Goal: Task Accomplishment & Management: Manage account settings

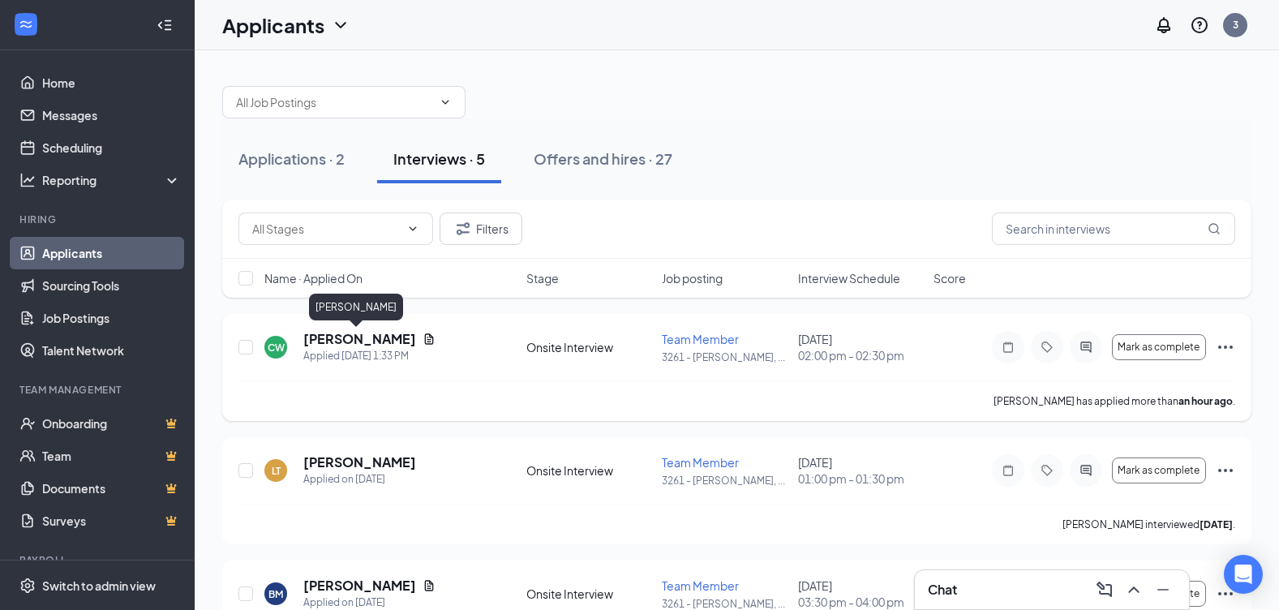
click at [345, 343] on h5 "[PERSON_NAME]" at bounding box center [359, 339] width 113 height 18
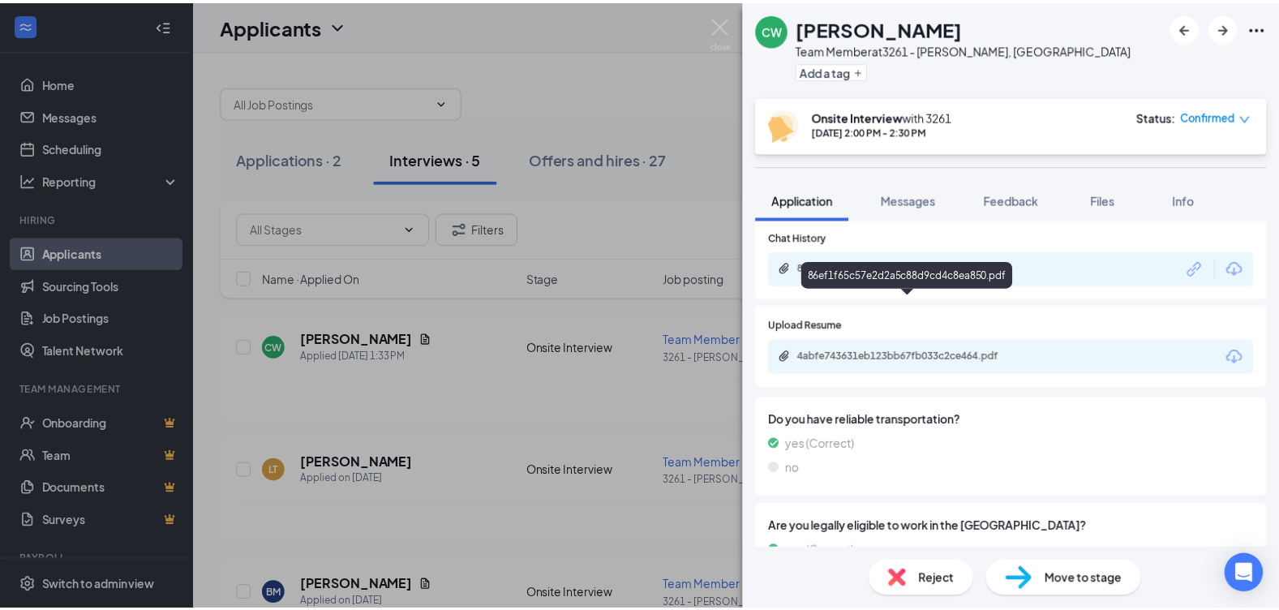
scroll to position [649, 0]
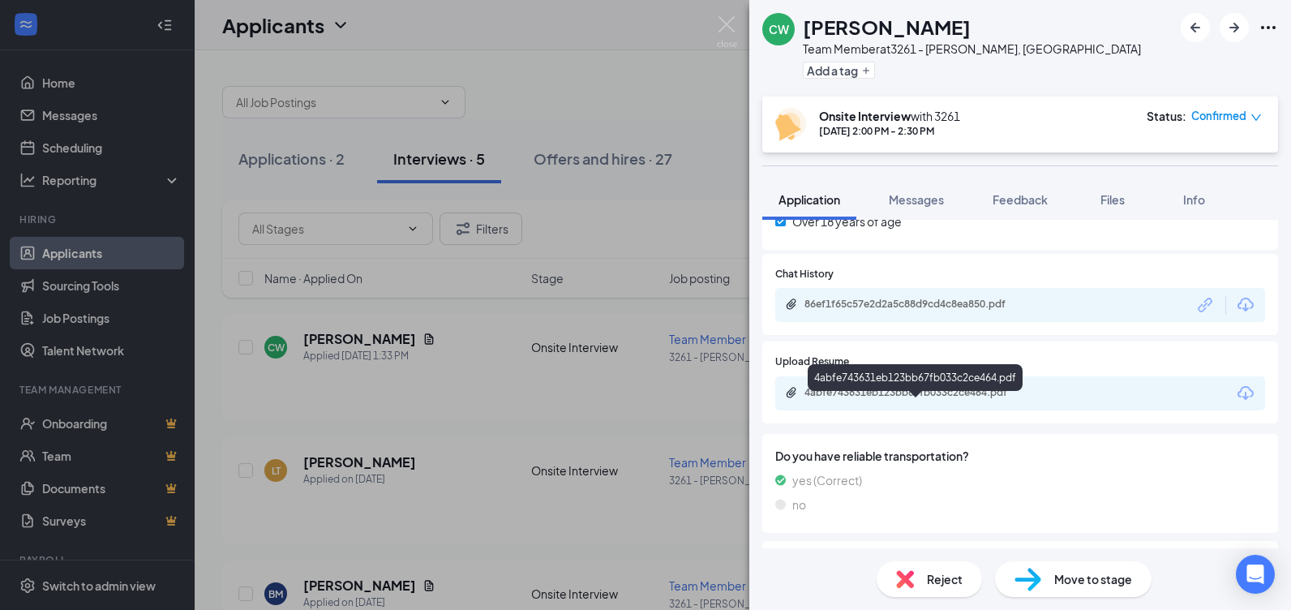
click at [854, 399] on div "4abfe743631eb123bb67fb033c2ce464.pdf" at bounding box center [918, 392] width 227 height 13
click at [728, 18] on img at bounding box center [727, 32] width 20 height 32
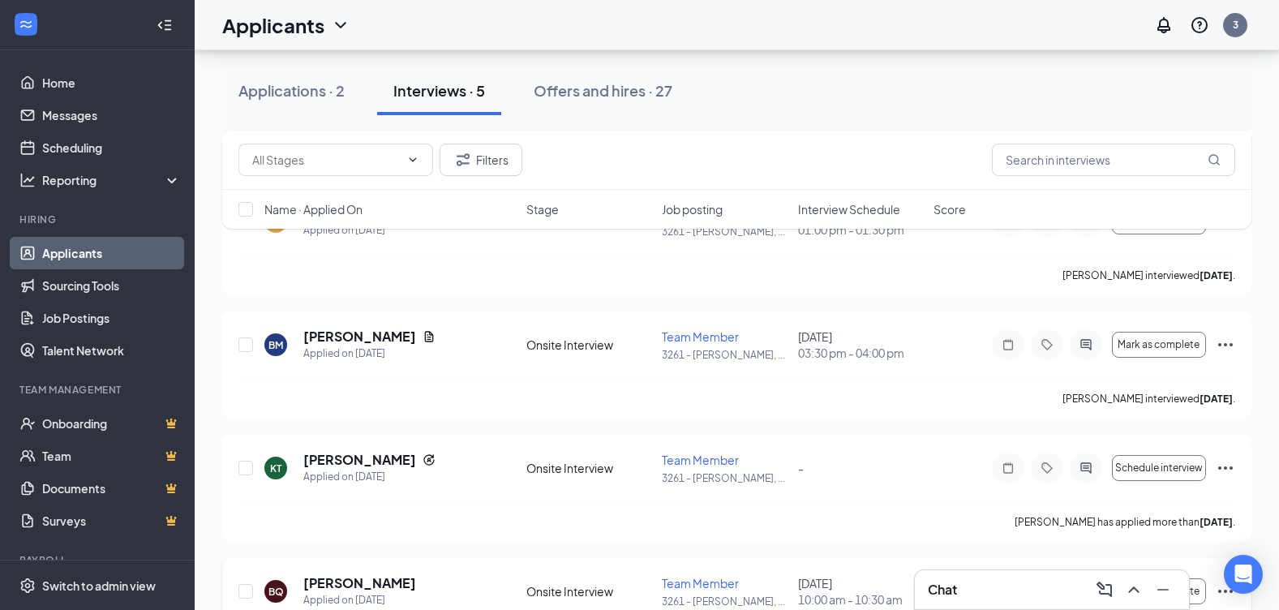
scroll to position [324, 0]
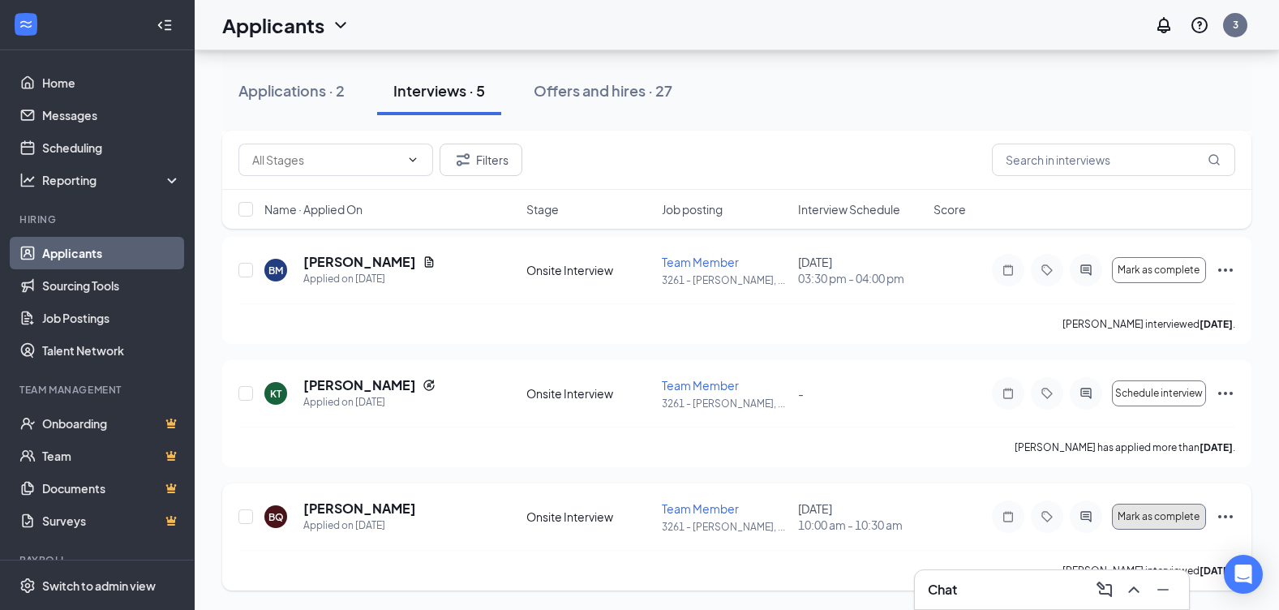
click at [1146, 515] on span "Mark as complete" at bounding box center [1159, 516] width 82 height 11
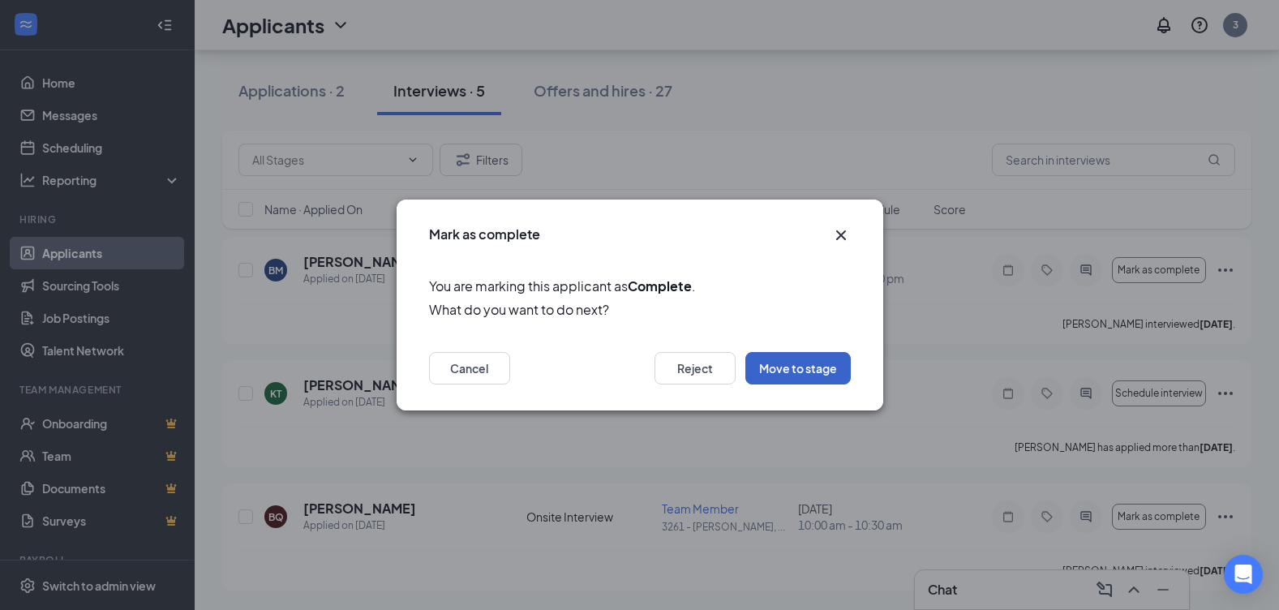
click at [818, 363] on button "Move to stage" at bounding box center [797, 368] width 105 height 32
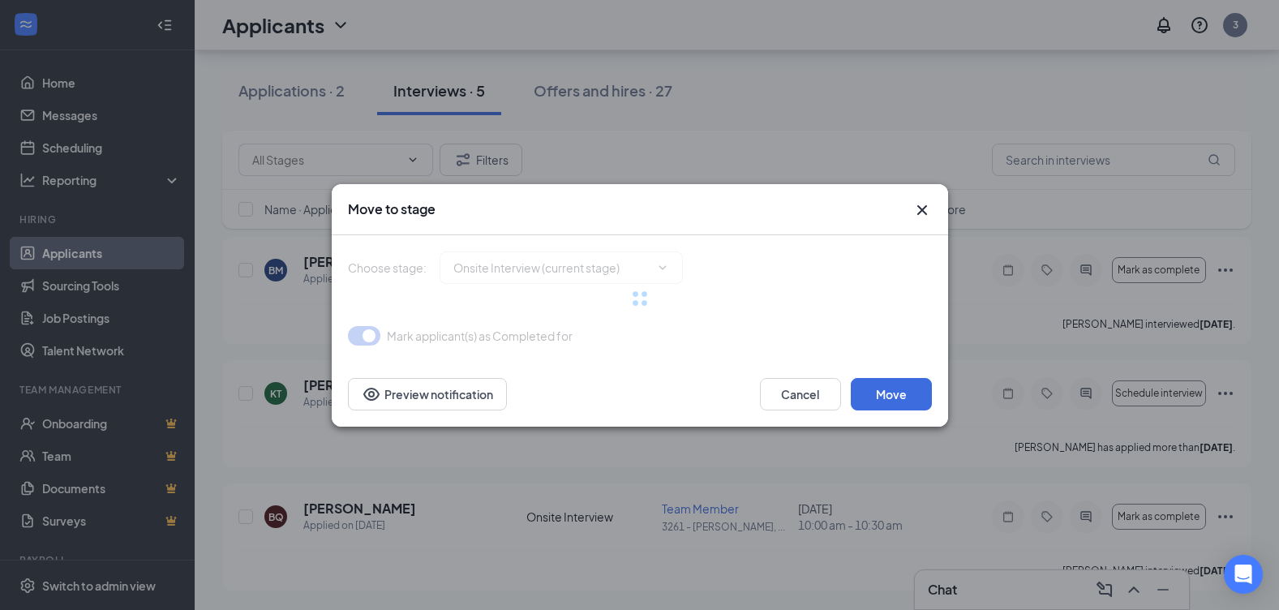
type input "Hiring Complete (final stage)"
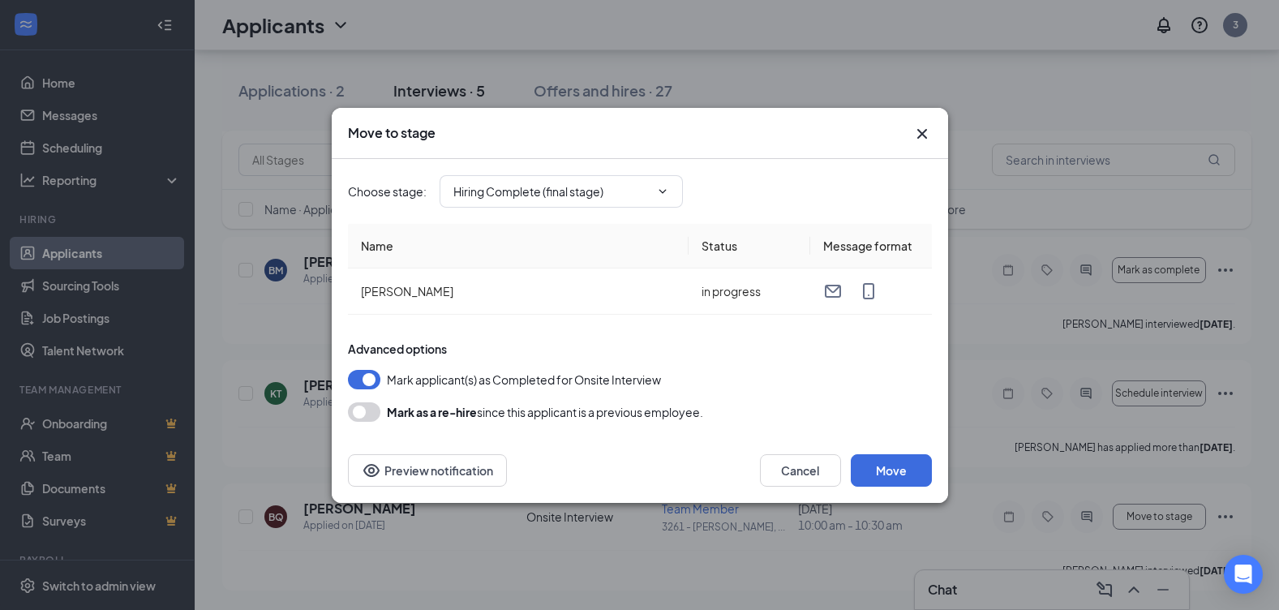
click at [364, 415] on button "button" at bounding box center [364, 411] width 32 height 19
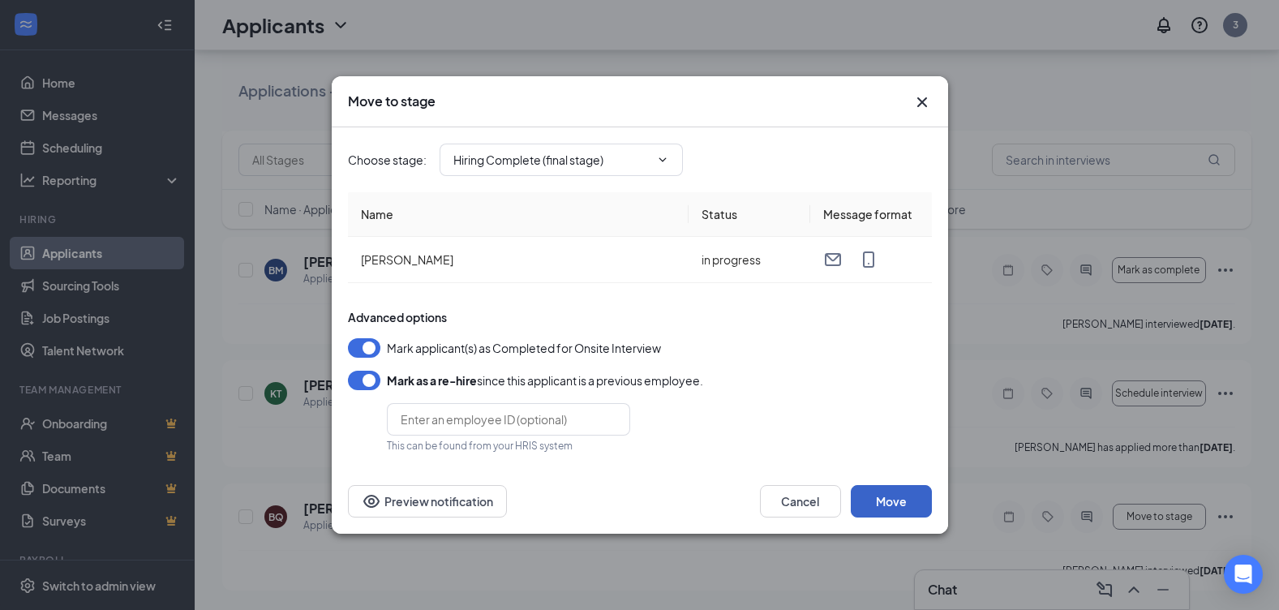
click at [900, 499] on button "Move" at bounding box center [891, 501] width 81 height 32
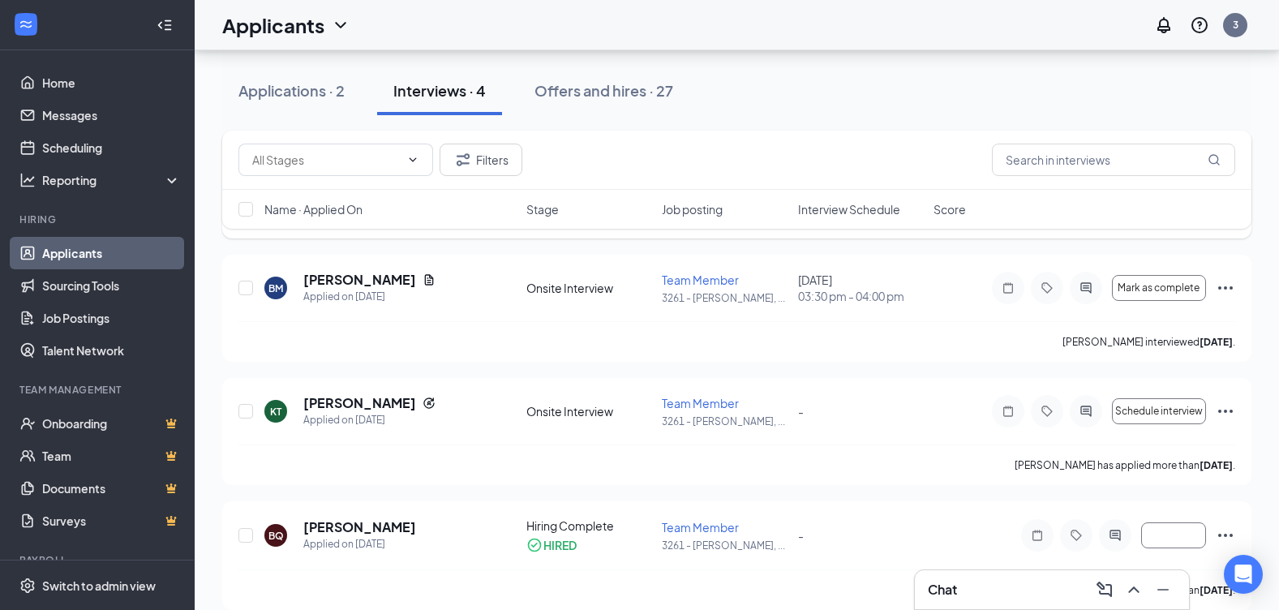
scroll to position [325, 0]
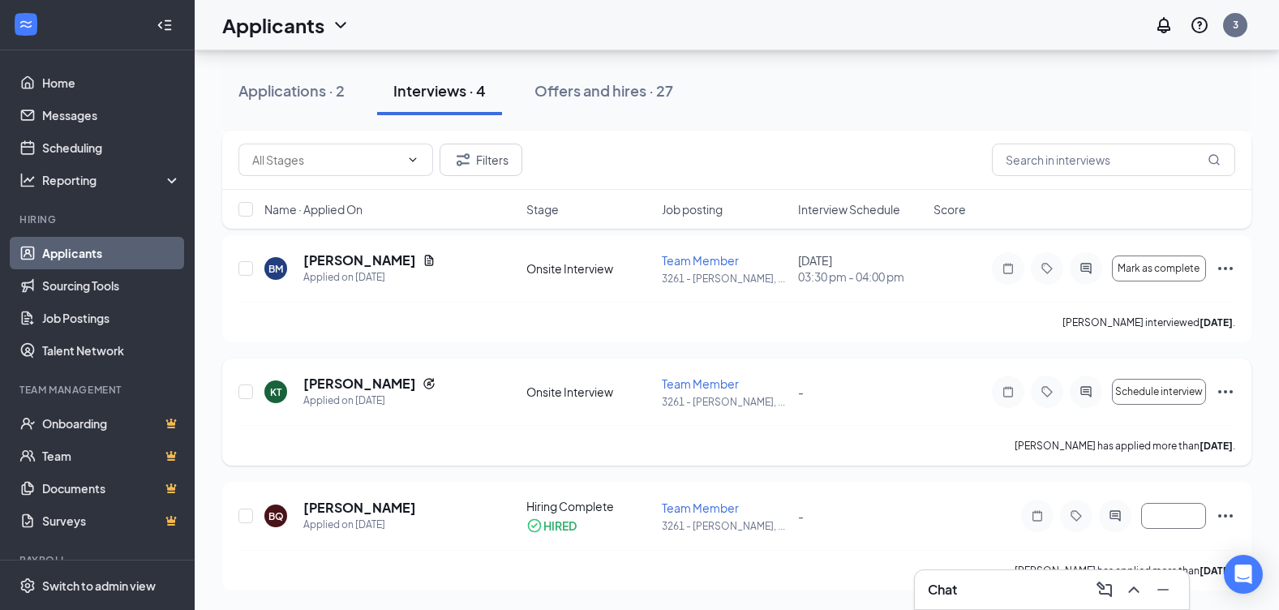
click at [1227, 393] on icon "Ellipses" at bounding box center [1225, 391] width 19 height 19
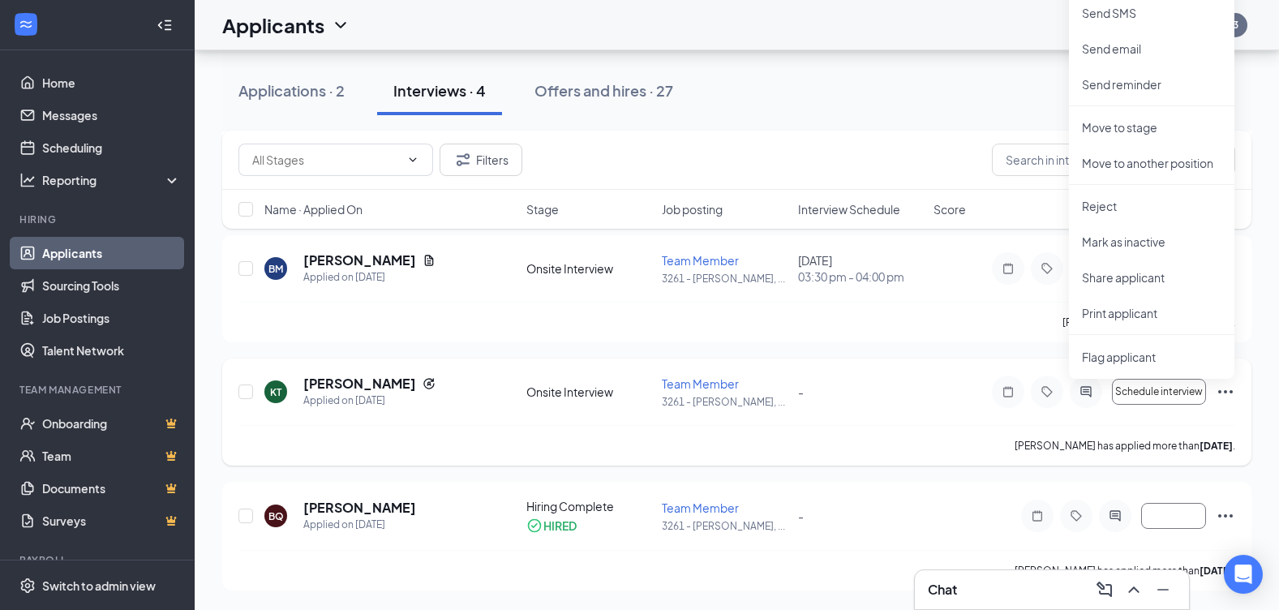
click at [1229, 393] on icon "Ellipses" at bounding box center [1225, 391] width 19 height 19
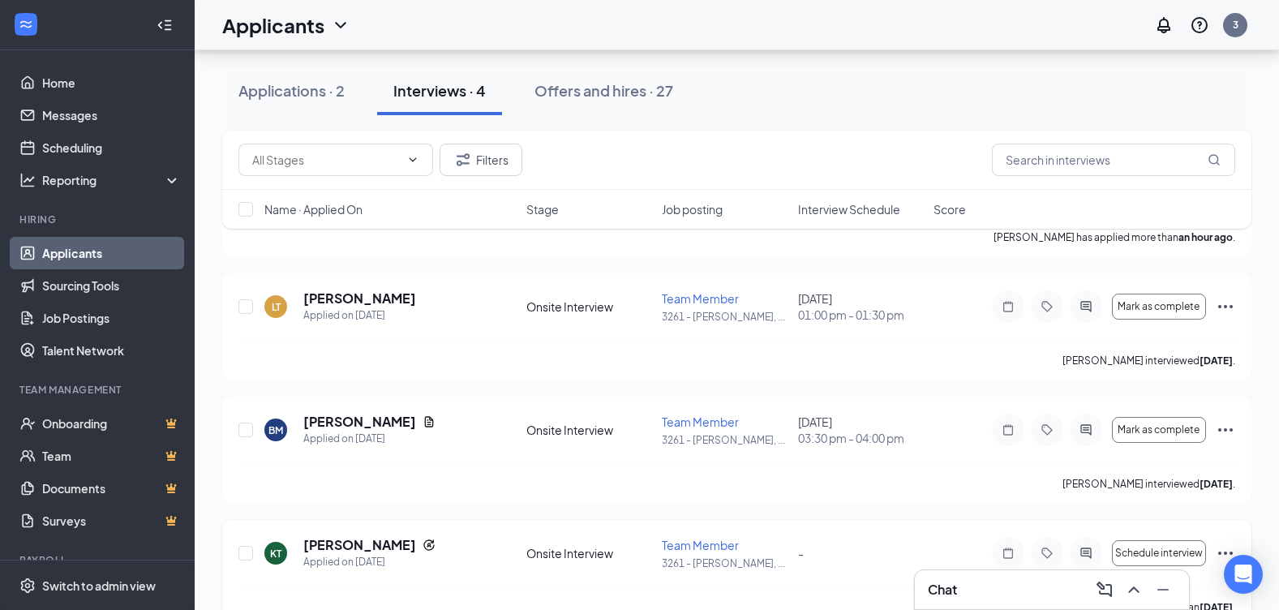
scroll to position [163, 0]
click at [1175, 307] on span "Mark as complete" at bounding box center [1159, 307] width 82 height 11
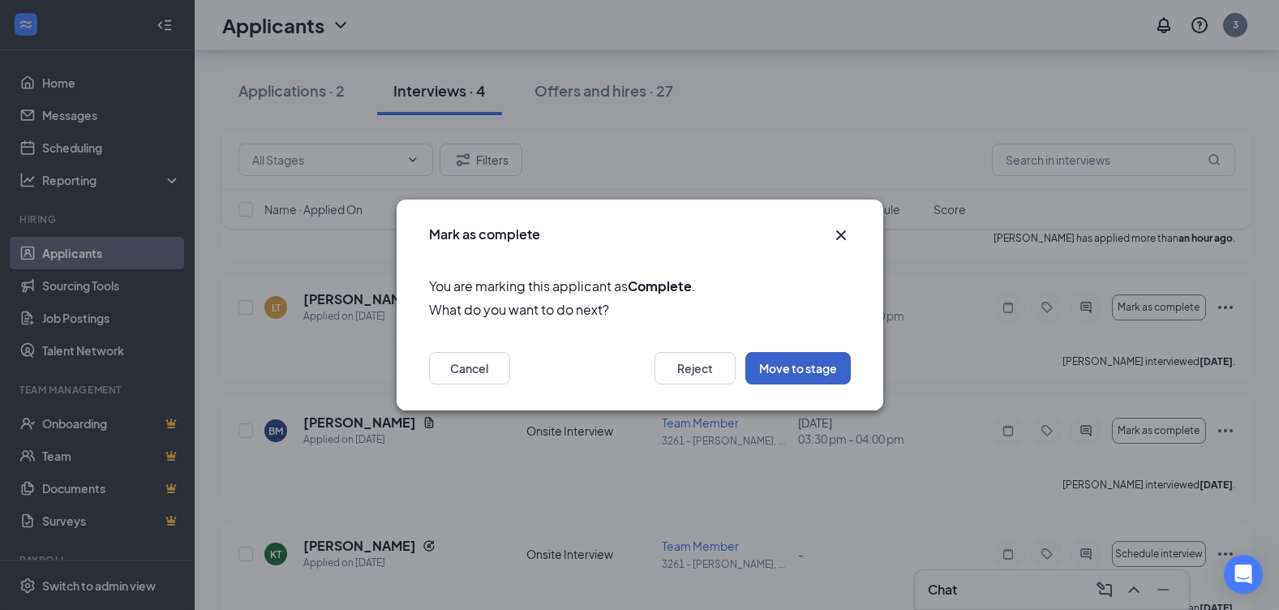
click at [792, 368] on button "Move to stage" at bounding box center [797, 368] width 105 height 32
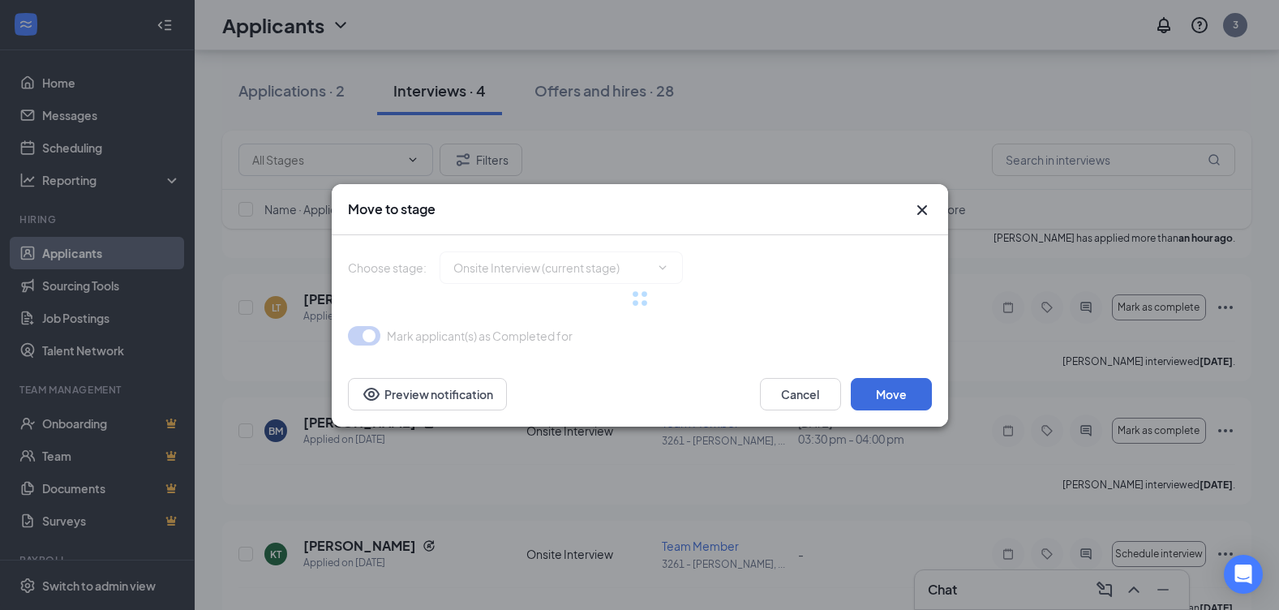
type input "Hiring Complete (final stage)"
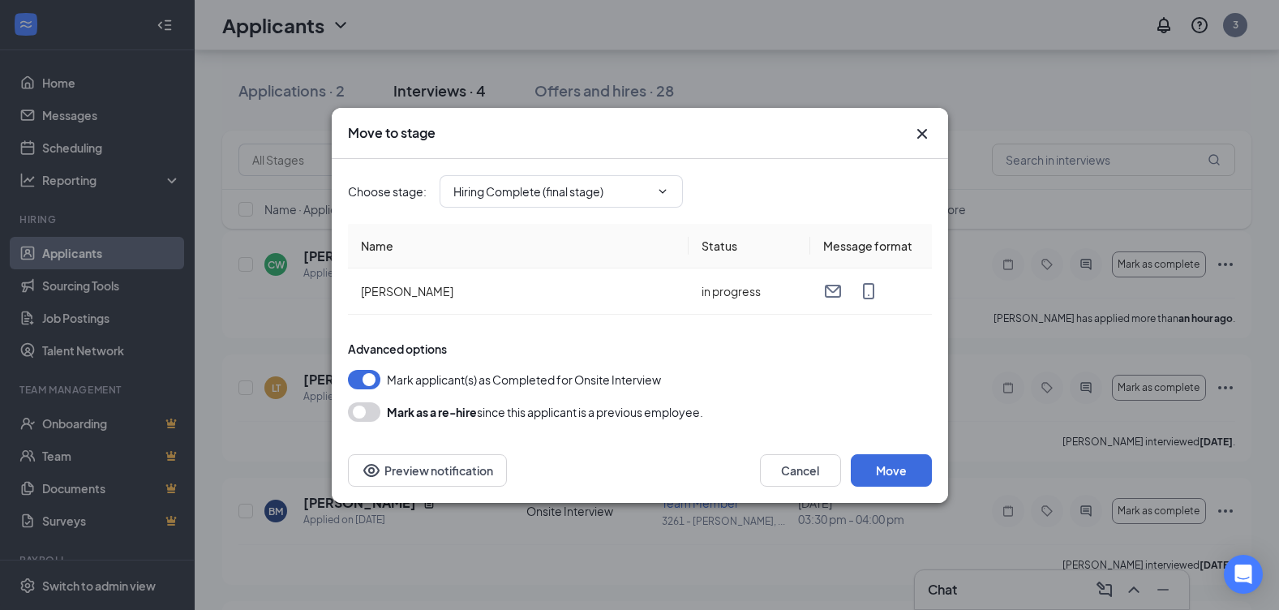
scroll to position [82, 0]
click at [352, 412] on button "button" at bounding box center [364, 411] width 32 height 19
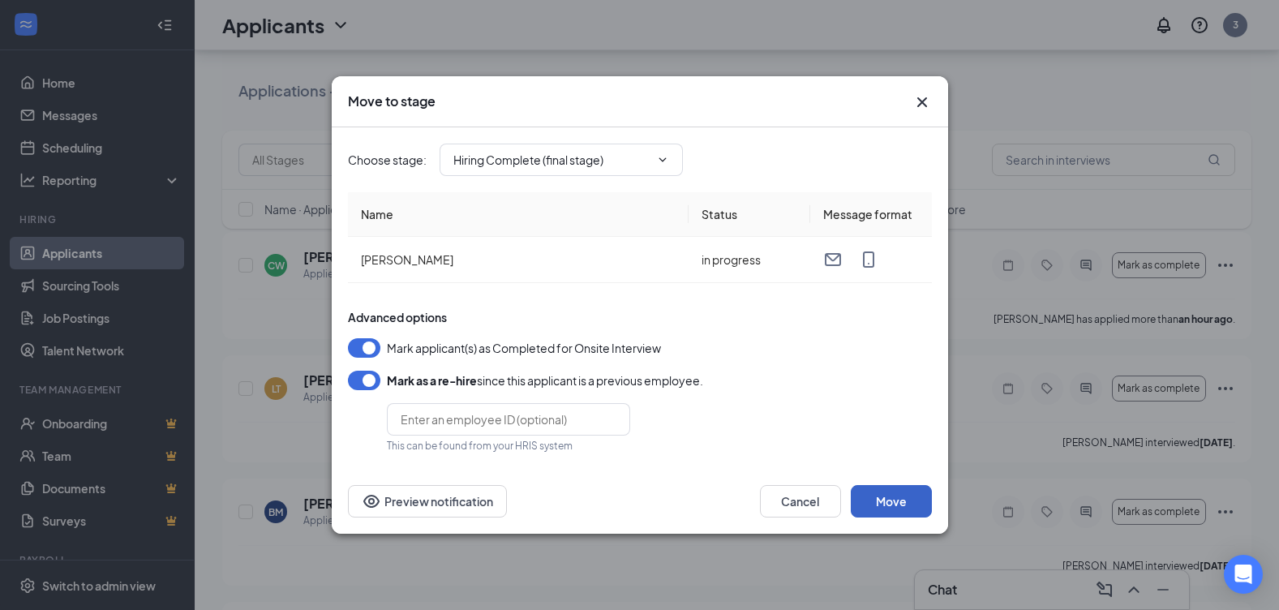
click at [903, 497] on button "Move" at bounding box center [891, 501] width 81 height 32
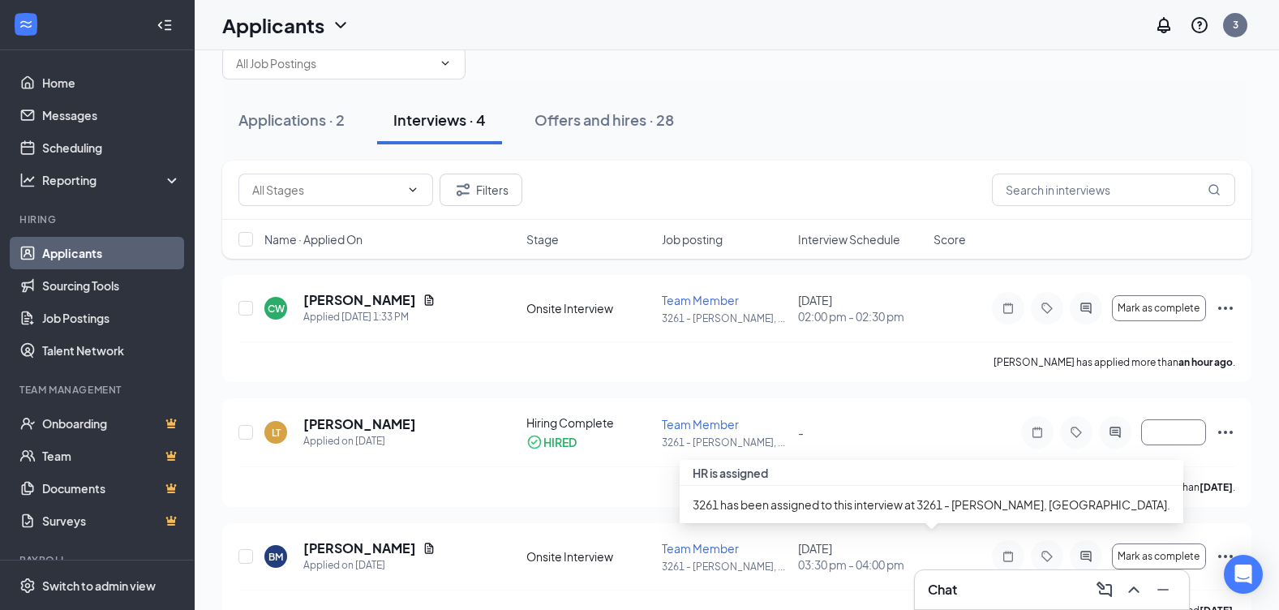
scroll to position [0, 0]
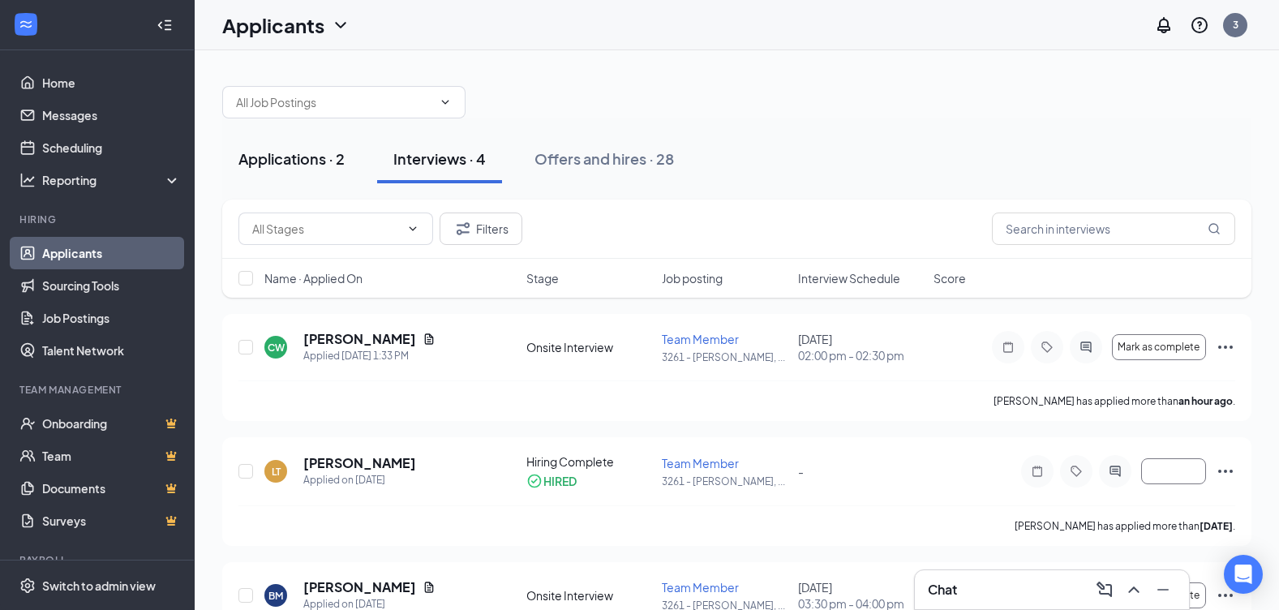
click at [294, 149] on div "Applications · 2" at bounding box center [291, 158] width 106 height 20
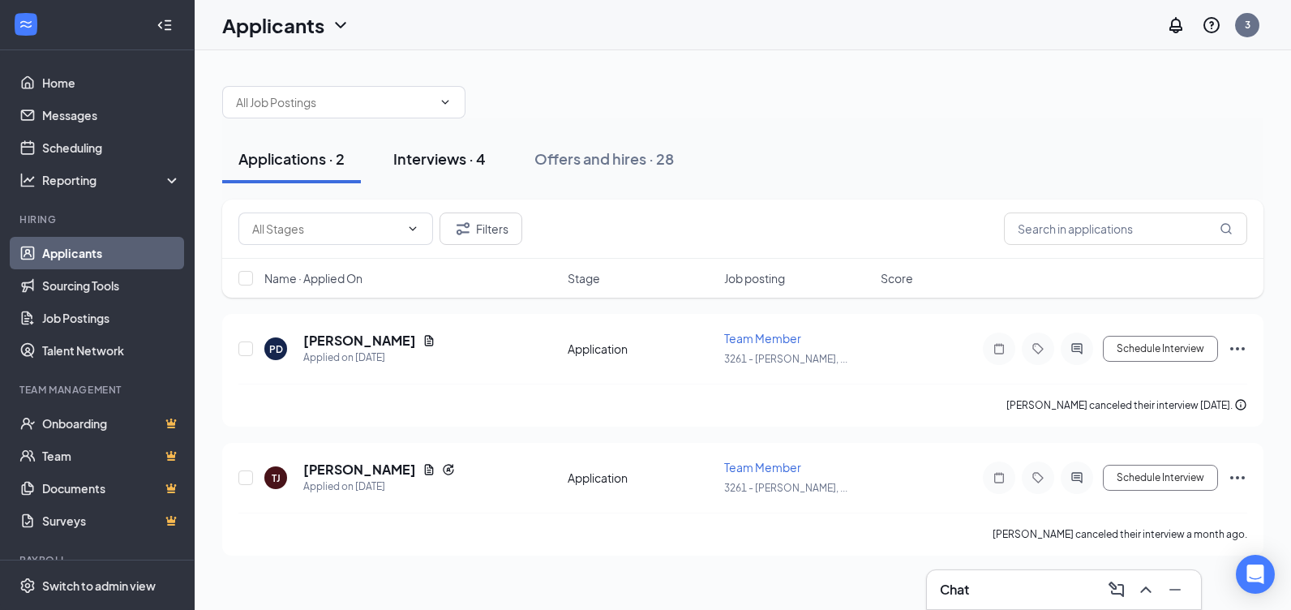
click at [449, 167] on div "Interviews · 4" at bounding box center [439, 158] width 92 height 20
